Goal: Complete application form: Complete application form

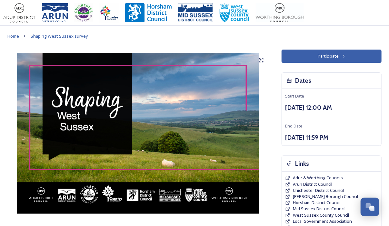
click at [342, 54] on icon at bounding box center [343, 56] width 4 height 4
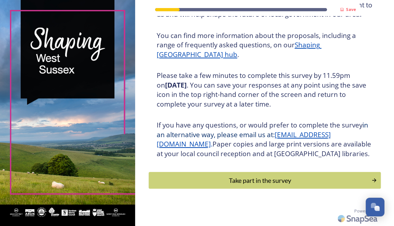
scroll to position [93, 0]
click at [275, 183] on div "Take part in the survey" at bounding box center [260, 181] width 218 height 10
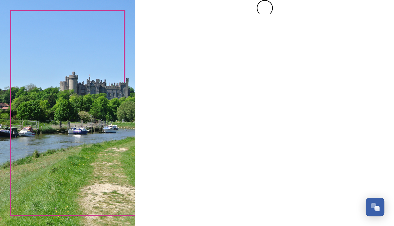
scroll to position [0, 0]
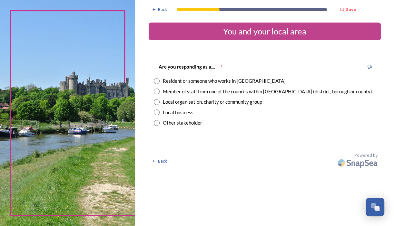
click at [157, 92] on input "radio" at bounding box center [157, 92] width 6 height 6
radio input "true"
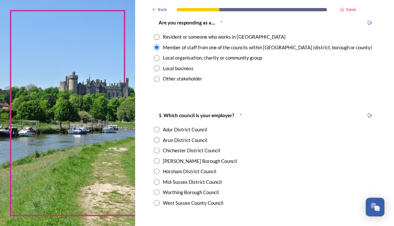
scroll to position [50, 0]
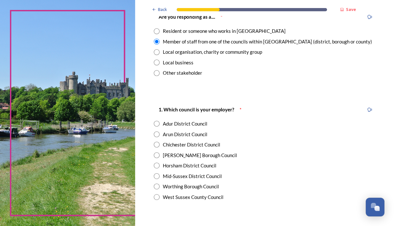
click at [157, 198] on input "radio" at bounding box center [157, 197] width 6 height 6
radio input "true"
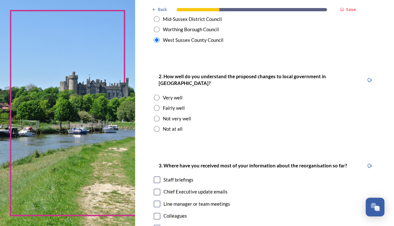
scroll to position [209, 0]
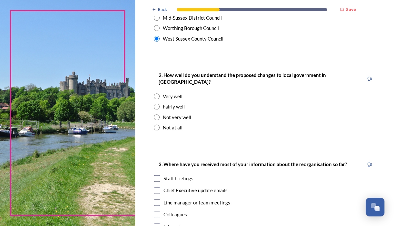
click at [156, 125] on input "radio" at bounding box center [157, 128] width 6 height 6
radio input "true"
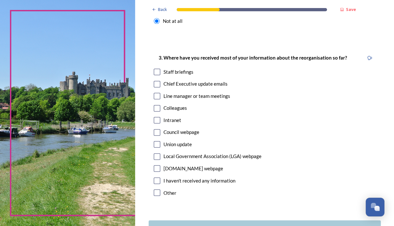
scroll to position [317, 0]
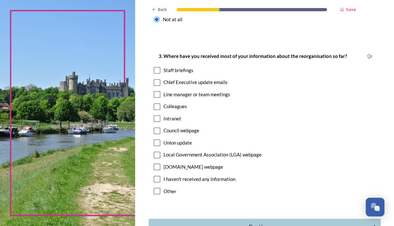
click at [157, 67] on input "checkbox" at bounding box center [157, 70] width 6 height 6
checkbox input "true"
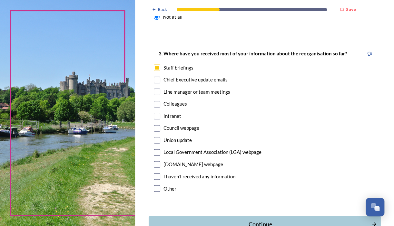
scroll to position [356, 0]
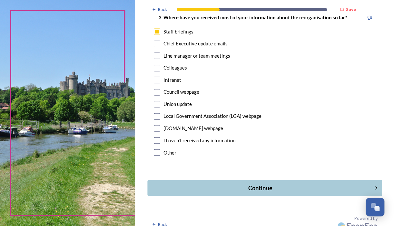
click at [245, 184] on div "Continue" at bounding box center [260, 188] width 218 height 9
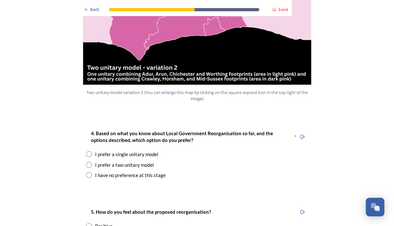
scroll to position [763, 0]
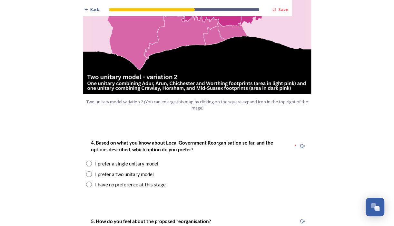
click at [86, 182] on input "radio" at bounding box center [89, 185] width 6 height 6
radio input "true"
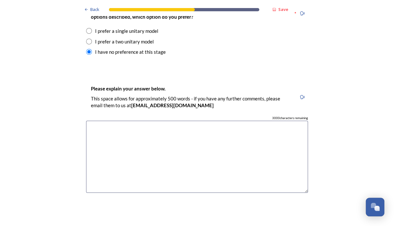
scroll to position [904, 0]
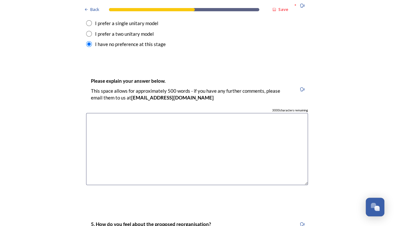
click at [98, 113] on textarea at bounding box center [197, 149] width 222 height 73
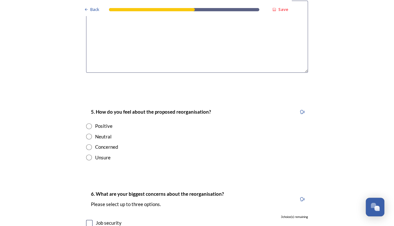
scroll to position [1017, 0]
type textarea "I would like to know the benefits each option would bring."
click at [86, 134] on input "radio" at bounding box center [89, 137] width 6 height 6
radio input "true"
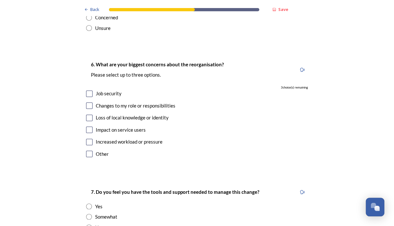
scroll to position [1149, 0]
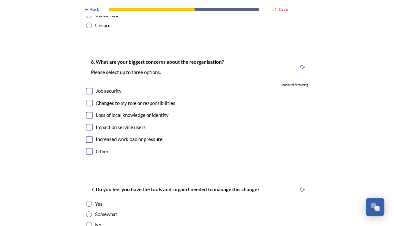
click at [87, 136] on input "checkbox" at bounding box center [89, 139] width 6 height 6
checkbox input "true"
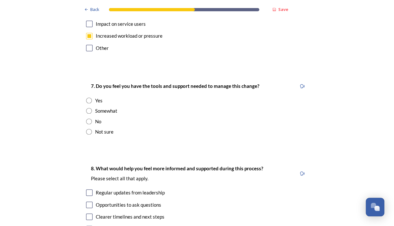
scroll to position [1254, 0]
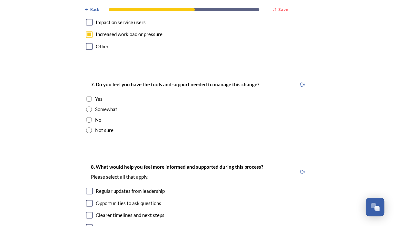
click at [87, 117] on input "radio" at bounding box center [89, 120] width 6 height 6
radio input "true"
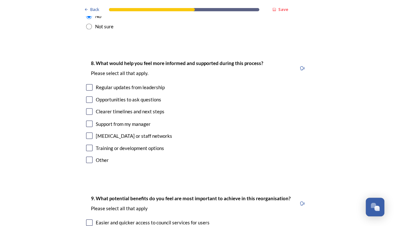
scroll to position [1358, 0]
click at [86, 84] on input "checkbox" at bounding box center [89, 87] width 6 height 6
checkbox input "true"
click at [87, 108] on input "checkbox" at bounding box center [89, 111] width 6 height 6
checkbox input "true"
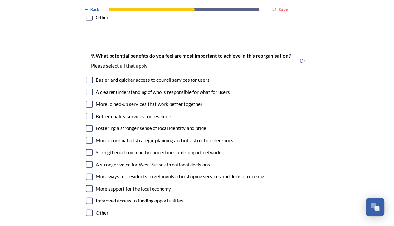
scroll to position [1501, 0]
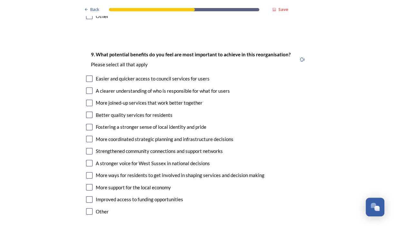
click at [87, 88] on input "checkbox" at bounding box center [89, 91] width 6 height 6
checkbox input "true"
click at [88, 100] on input "checkbox" at bounding box center [89, 103] width 6 height 6
checkbox input "true"
click at [86, 148] on input "checkbox" at bounding box center [89, 151] width 6 height 6
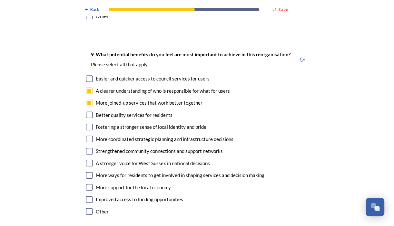
checkbox input "true"
click at [88, 197] on input "checkbox" at bounding box center [89, 200] width 6 height 6
checkbox input "true"
click at [86, 209] on input "checkbox" at bounding box center [89, 212] width 6 height 6
checkbox input "true"
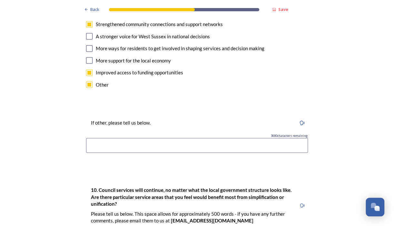
scroll to position [1629, 0]
click at [93, 138] on input at bounding box center [197, 145] width 222 height 15
click at [101, 138] on input "Better budgets and working conditions." at bounding box center [197, 145] width 222 height 15
click at [119, 138] on input "More funds to spent on what matters, budgets and working conditions." at bounding box center [197, 145] width 222 height 15
click at [179, 138] on input "More funds to be spent on what matters, budgets and working conditions." at bounding box center [197, 145] width 222 height 15
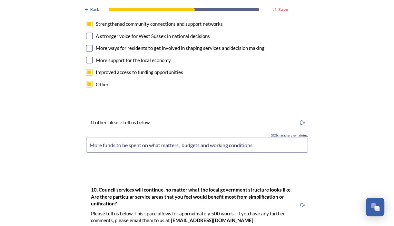
click at [197, 138] on input "More funds to be spent on what matters, budgets and working conditions." at bounding box center [197, 145] width 222 height 15
click at [299, 138] on input "More funds to be spent on what matters, budgets and finances to be spent better…" at bounding box center [197, 145] width 222 height 15
click at [258, 138] on input "More funds to be spent on what matters, budgets and finances to be spent better…" at bounding box center [197, 145] width 222 height 15
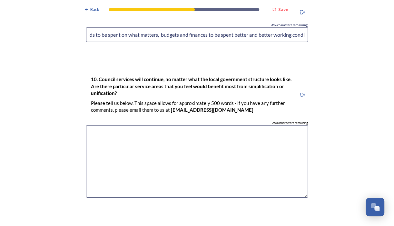
scroll to position [1749, 0]
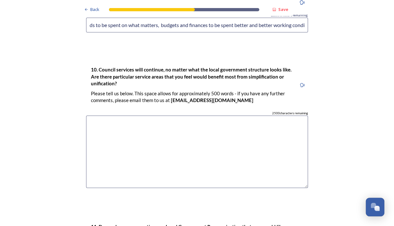
type input "More funds to be spent on what matters, budgets and finances to be spent better…"
click at [89, 116] on textarea at bounding box center [197, 152] width 222 height 73
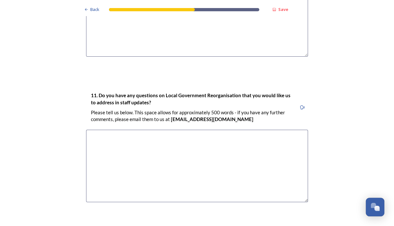
scroll to position [1919, 0]
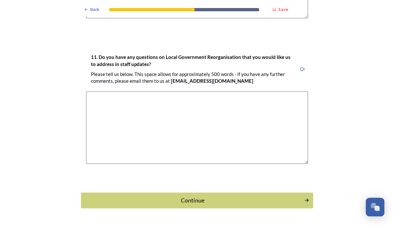
type textarea "More workers to support the Family services. Parking for council staff within t…"
click at [97, 92] on textarea at bounding box center [197, 128] width 222 height 73
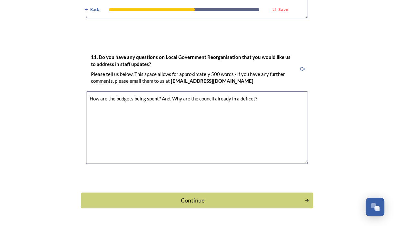
click at [244, 92] on textarea "How are the budgets being spent? And, Why are the council already in a deficet?" at bounding box center [197, 128] width 222 height 73
click at [251, 92] on textarea "How are the budgets being spent? And, Why are the council already in a deficet?" at bounding box center [197, 128] width 222 height 73
drag, startPoint x: 252, startPoint y: 80, endPoint x: 237, endPoint y: 79, distance: 14.5
click at [237, 92] on textarea "How are the budgets being spent? And, Why are the council already in a deficet?" at bounding box center [197, 128] width 222 height 73
click at [233, 92] on textarea "How are the budgets being spent? And, Why are the council already in a deficit …" at bounding box center [197, 128] width 222 height 73
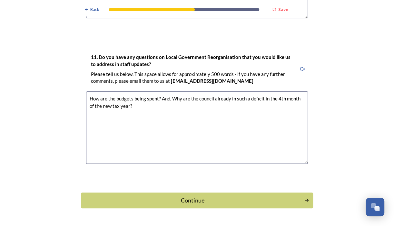
click at [132, 92] on textarea "How are the budgets being spent? And, Why are the council already in such a def…" at bounding box center [197, 128] width 222 height 73
click at [169, 92] on textarea "How are the budgets being spent? And, Why are the council already in such a def…" at bounding box center [197, 128] width 222 height 73
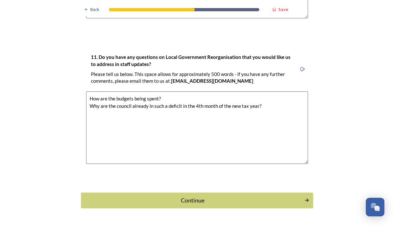
click at [159, 92] on textarea "How are the budgets being spent? Why are the council already in such a deficit …" at bounding box center [197, 128] width 222 height 73
click at [261, 92] on textarea "How are the budgets being spent? Why are the council already in such a deficit …" at bounding box center [197, 128] width 222 height 73
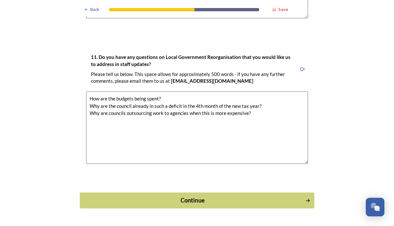
type textarea "How are the budgets being spent? Why are the council already in such a deficit …"
click at [203, 196] on div "Continue" at bounding box center [193, 200] width 218 height 9
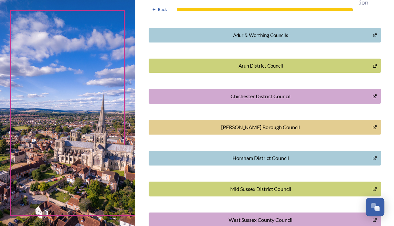
scroll to position [155, 0]
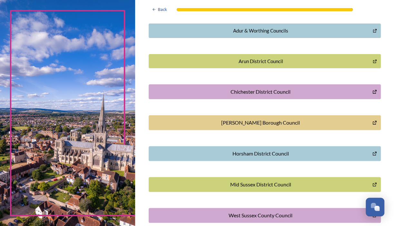
click at [373, 122] on icon "Crawley Borough Council" at bounding box center [375, 123] width 4 height 4
